Goal: Check status: Check status

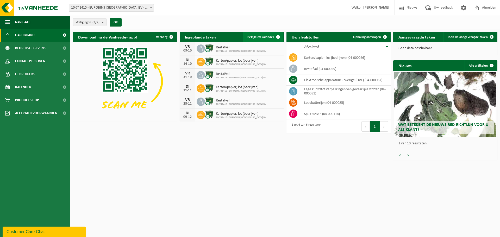
click at [275, 37] on span at bounding box center [278, 37] width 10 height 10
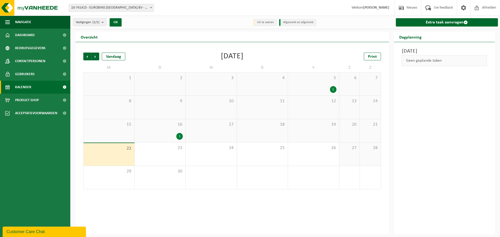
click at [180, 136] on div "1" at bounding box center [179, 136] width 7 height 7
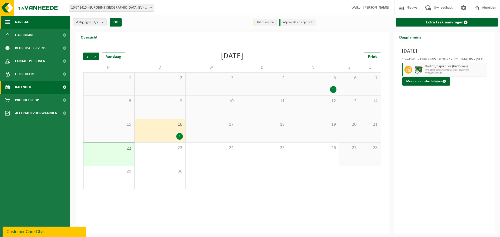
click at [34, 22] on button "Navigatie" at bounding box center [35, 22] width 70 height 13
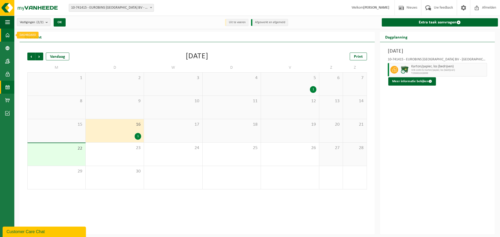
click at [10, 37] on link "Dashboard" at bounding box center [7, 35] width 14 height 13
